Goal: Understand process/instructions: Learn how to perform a task or action

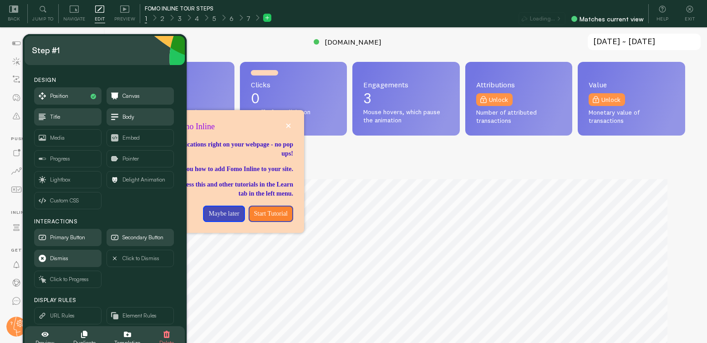
scroll to position [455192, 454880]
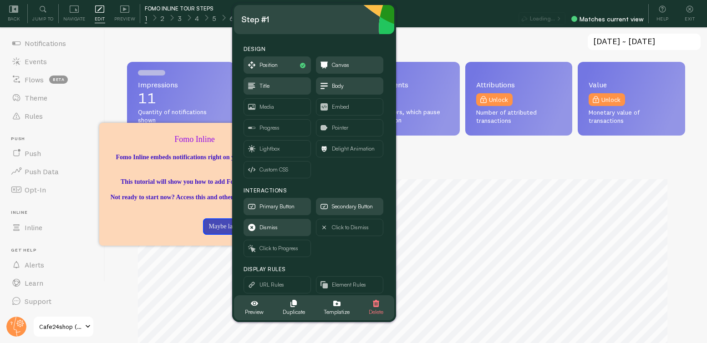
click at [326, 20] on div "Step #1" at bounding box center [314, 19] width 146 height 15
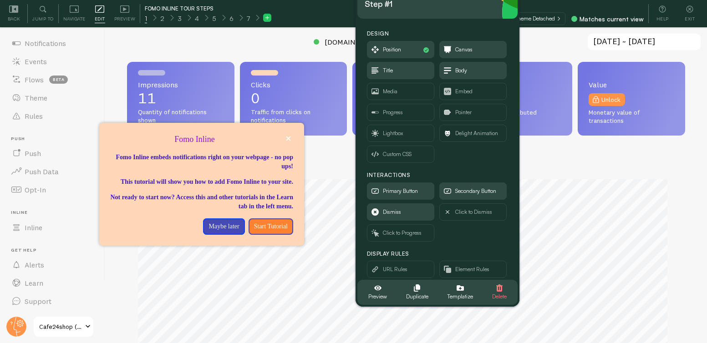
drag, startPoint x: 332, startPoint y: 20, endPoint x: 409, endPoint y: 38, distance: 78.9
click at [433, 4] on div "Step #1" at bounding box center [438, 4] width 146 height 15
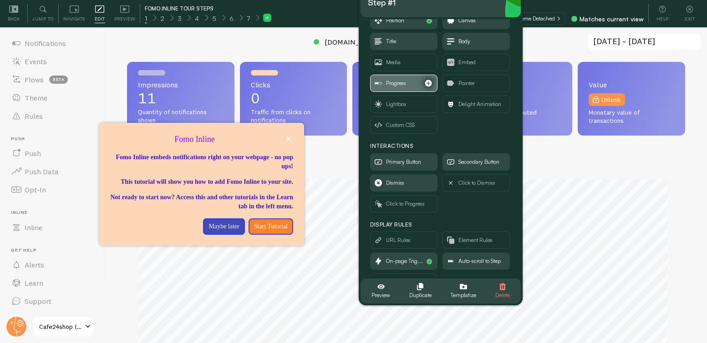
scroll to position [52, 0]
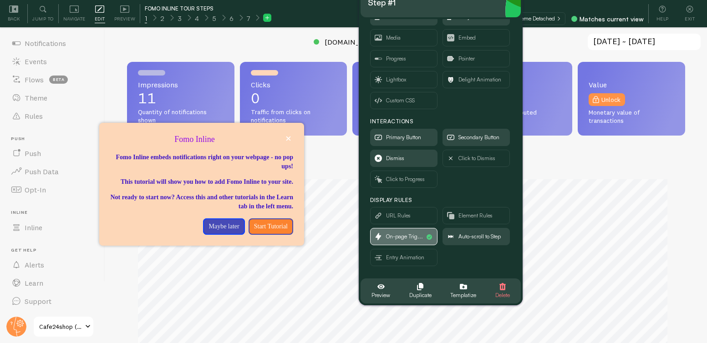
click at [396, 238] on span "On-page Trig..." at bounding box center [404, 237] width 37 height 10
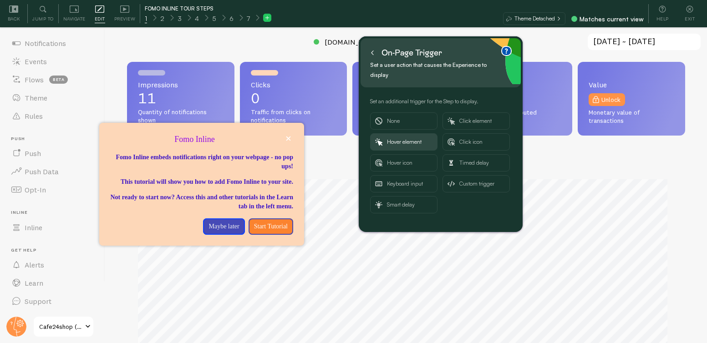
scroll to position [0, 0]
click at [417, 134] on span "Hover element" at bounding box center [410, 142] width 46 height 16
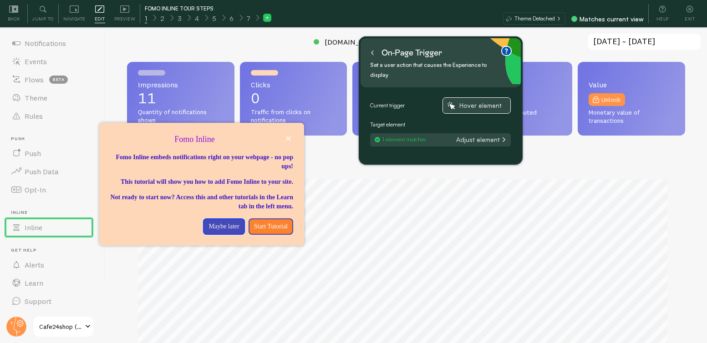
click at [486, 102] on span "Hover element" at bounding box center [483, 106] width 46 height 8
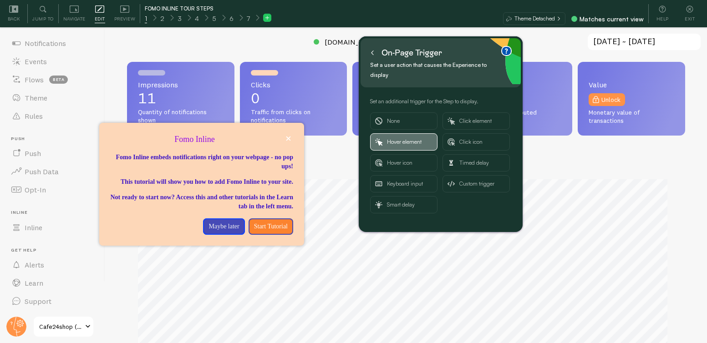
click at [401, 134] on span "Hover element" at bounding box center [410, 142] width 46 height 16
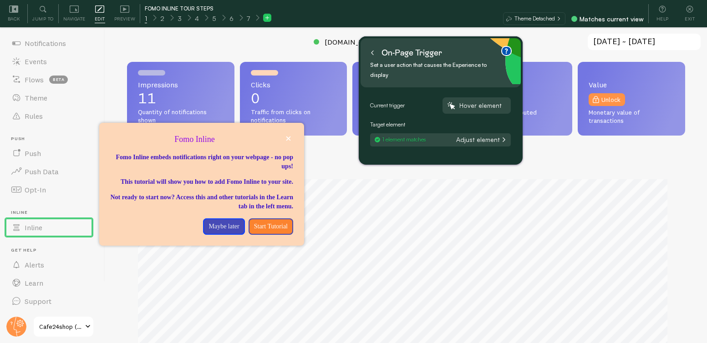
click at [481, 136] on button "Adjust element" at bounding box center [481, 140] width 54 height 8
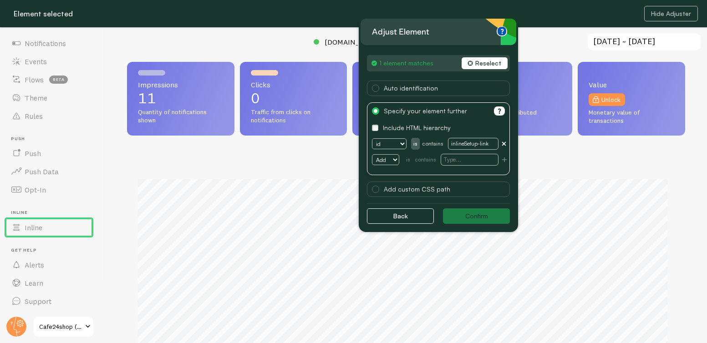
click at [476, 62] on button "Reselect" at bounding box center [485, 63] width 46 height 12
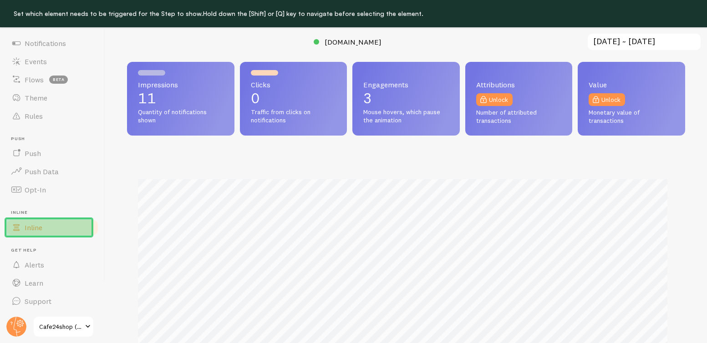
click at [24, 228] on link "Inline" at bounding box center [52, 228] width 94 height 18
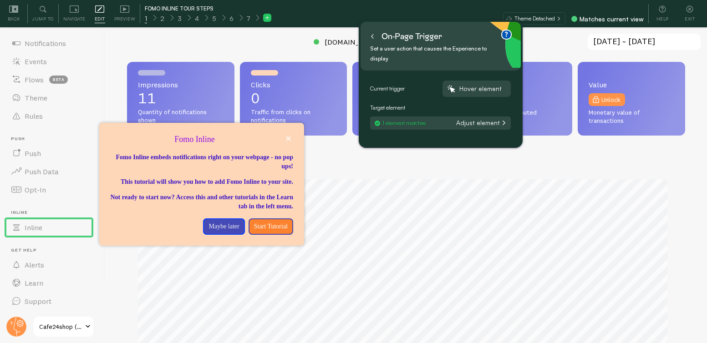
click at [475, 119] on button "Adjust element" at bounding box center [481, 123] width 54 height 8
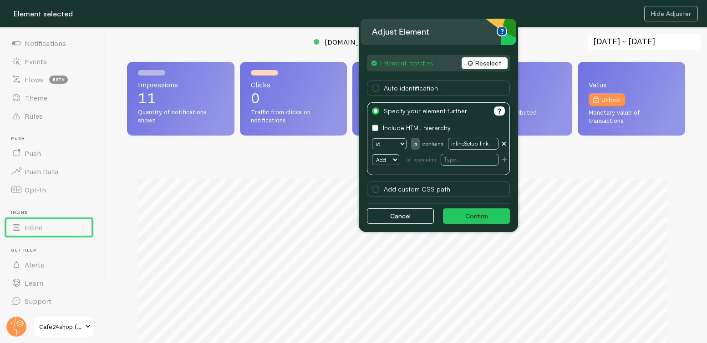
click at [496, 63] on button "Reselect" at bounding box center [485, 63] width 46 height 12
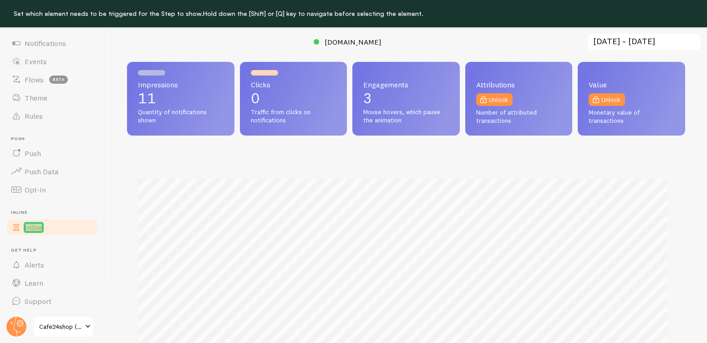
click at [25, 230] on span "Inline" at bounding box center [34, 227] width 18 height 9
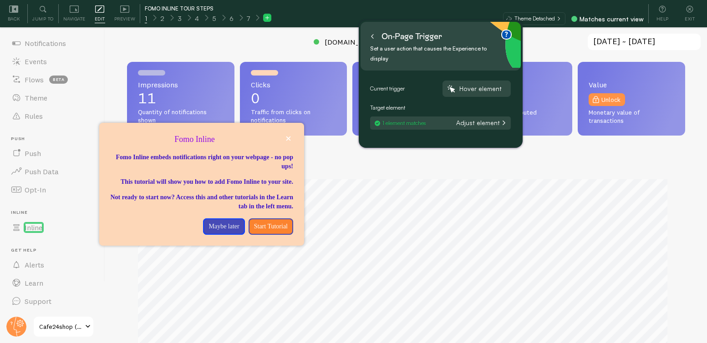
click at [372, 37] on icon at bounding box center [372, 36] width 5 height 5
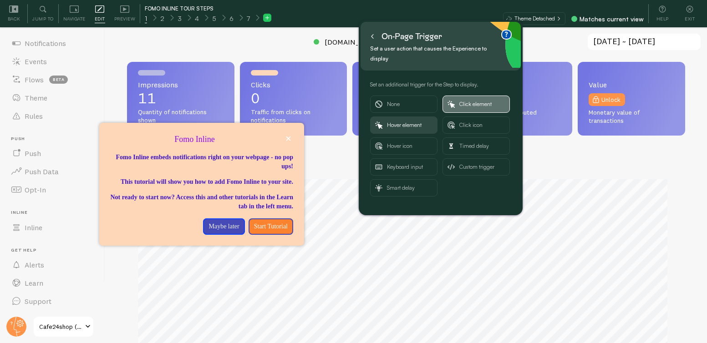
click at [480, 96] on span "Click element" at bounding box center [483, 104] width 46 height 16
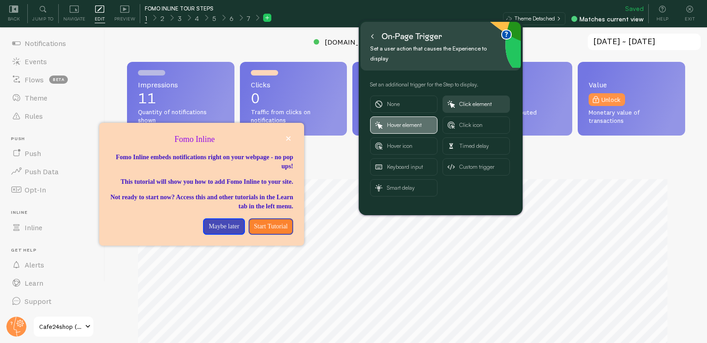
click at [413, 117] on span "Hover element" at bounding box center [410, 125] width 46 height 16
